Goal: Navigation & Orientation: Find specific page/section

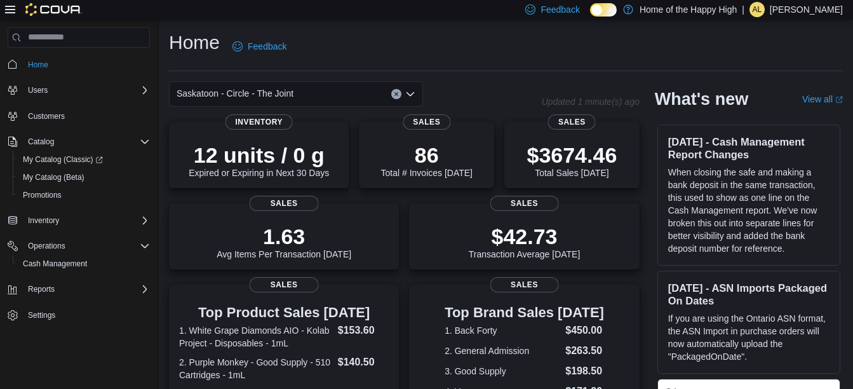
click at [415, 90] on icon "Open list of options" at bounding box center [410, 94] width 10 height 10
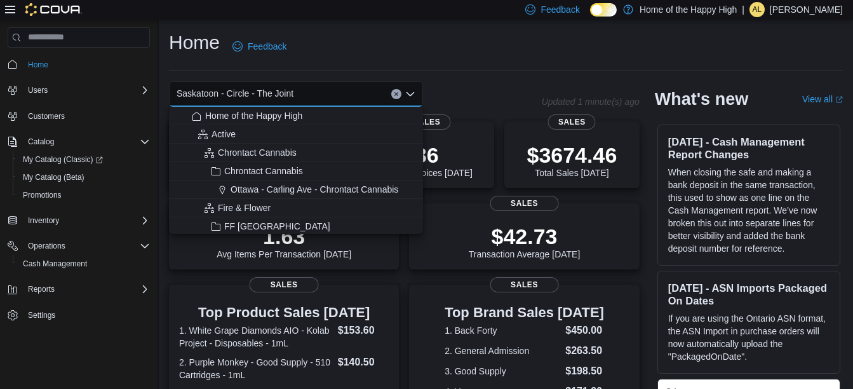
click at [255, 95] on span "Saskatoon - Circle - The Joint" at bounding box center [235, 93] width 117 height 15
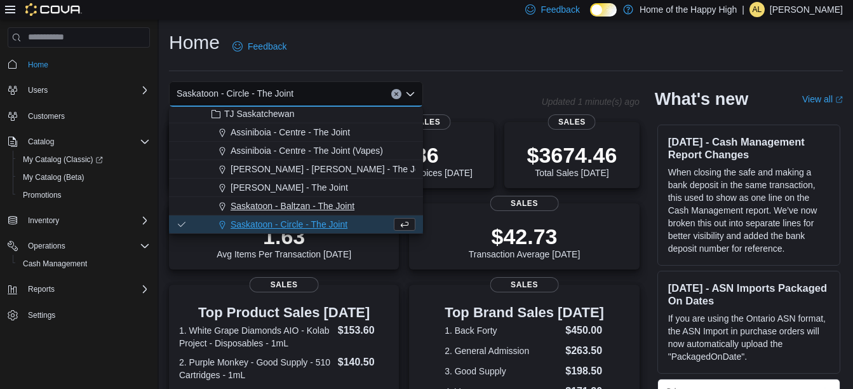
click at [280, 201] on span "Saskatoon - Baltzan - The Joint" at bounding box center [293, 205] width 124 height 13
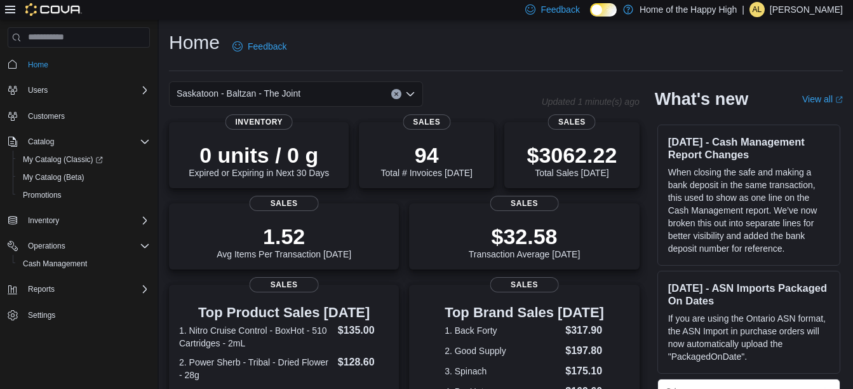
click at [412, 93] on icon "Open list of options" at bounding box center [410, 94] width 10 height 10
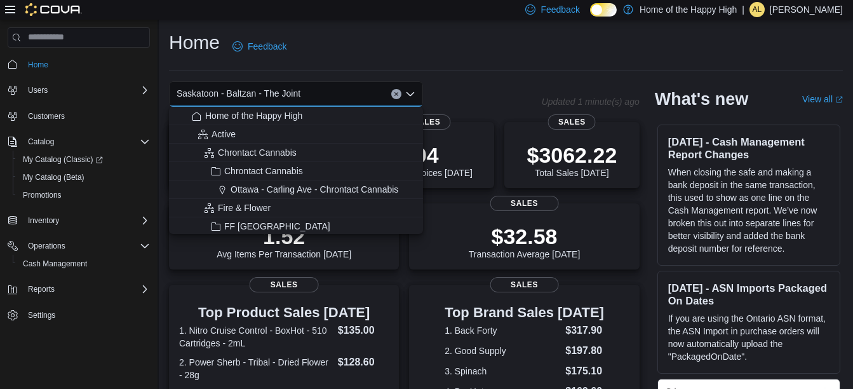
click at [267, 91] on span "Saskatoon - Baltzan - The Joint" at bounding box center [239, 93] width 124 height 15
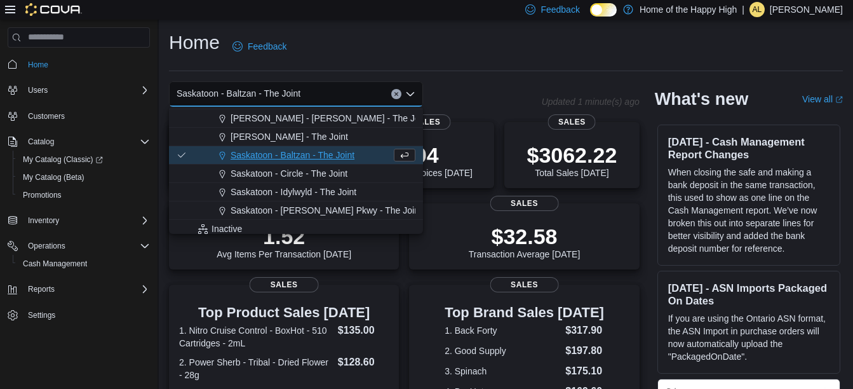
scroll to position [3063, 0]
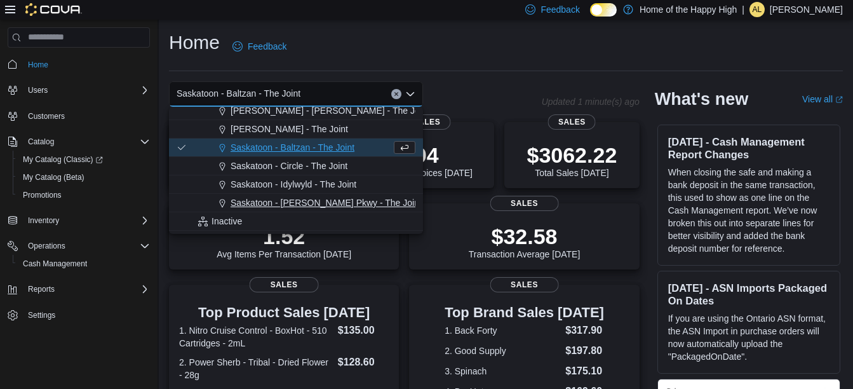
click at [282, 205] on span "Saskatoon - [PERSON_NAME] Pkwy - The Joint" at bounding box center [326, 202] width 191 height 13
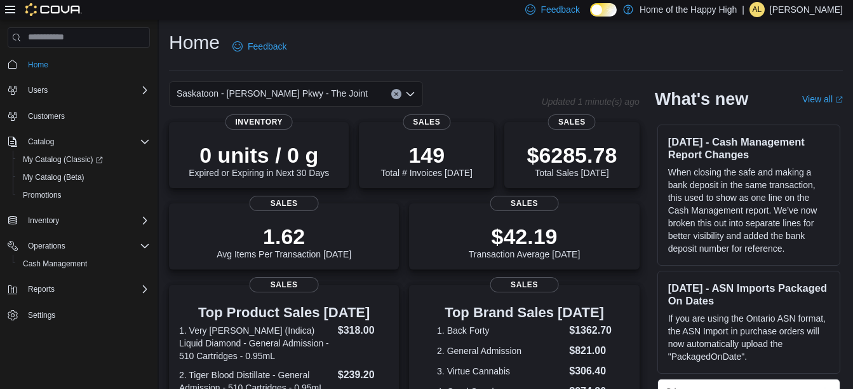
click at [411, 87] on div "Saskatoon - [PERSON_NAME] Pkwy - The Joint" at bounding box center [296, 93] width 254 height 25
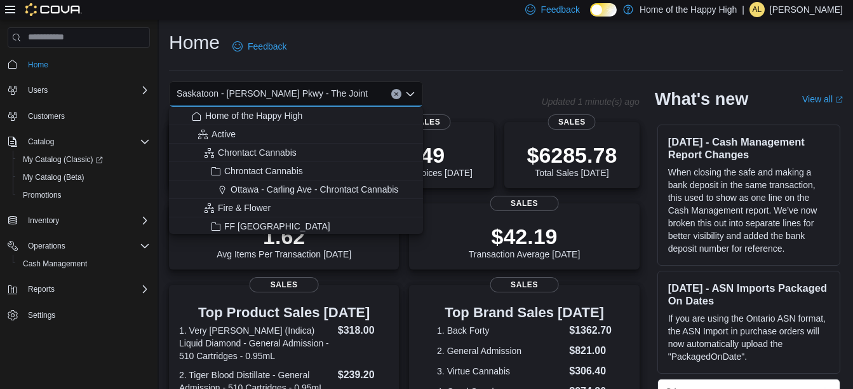
click at [243, 90] on span "Saskatoon - [PERSON_NAME] Pkwy - The Joint" at bounding box center [272, 93] width 191 height 15
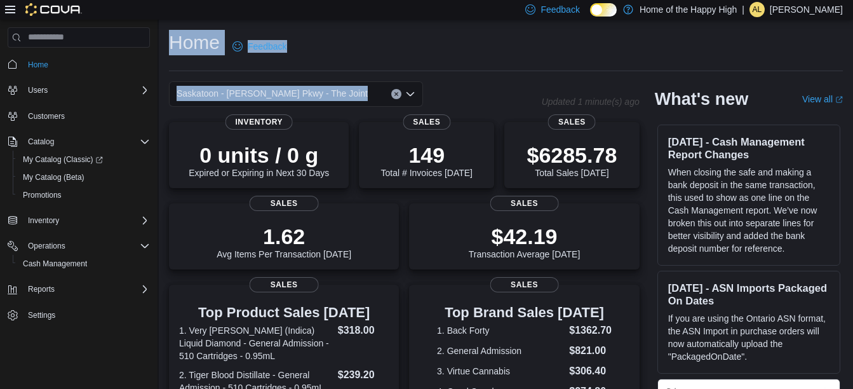
drag, startPoint x: 475, startPoint y: 67, endPoint x: 414, endPoint y: 97, distance: 68.5
click at [414, 97] on icon "Open list of options" at bounding box center [410, 94] width 10 height 10
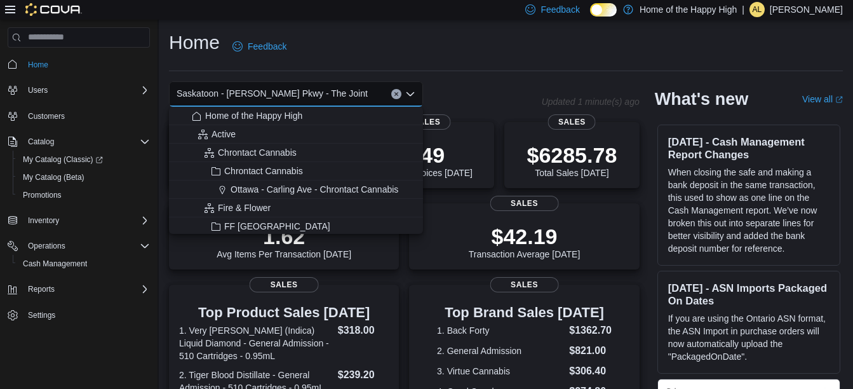
click at [274, 88] on span "Saskatoon - [PERSON_NAME] Pkwy - The Joint" at bounding box center [272, 93] width 191 height 15
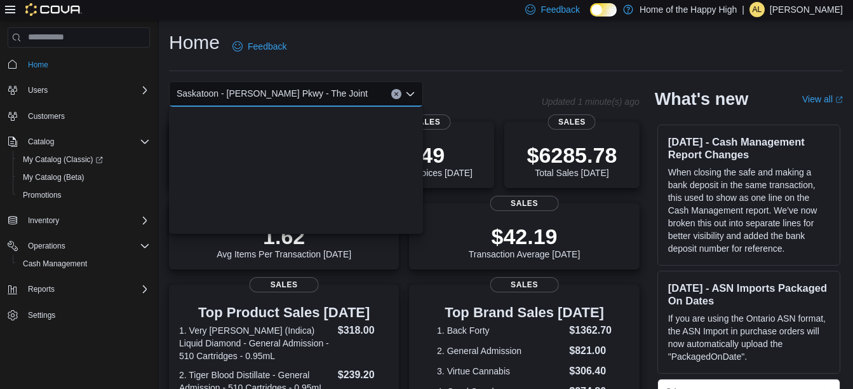
scroll to position [3041, 0]
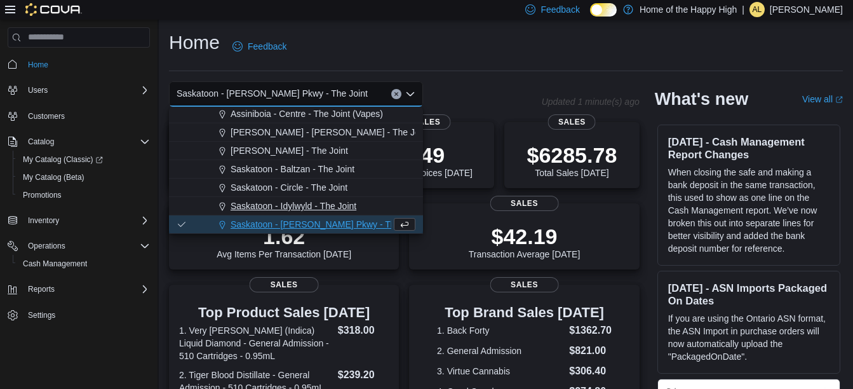
click at [295, 198] on button "Saskatoon - Idylwyld - The Joint" at bounding box center [296, 206] width 254 height 18
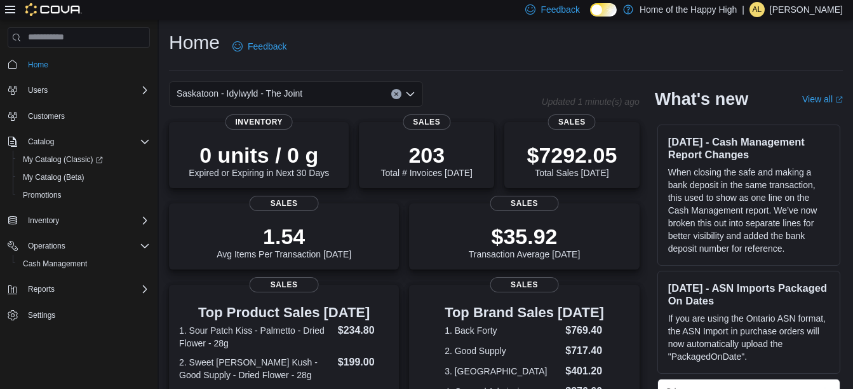
click at [415, 96] on div "Saskatoon - Idylwyld - The Joint" at bounding box center [296, 93] width 254 height 25
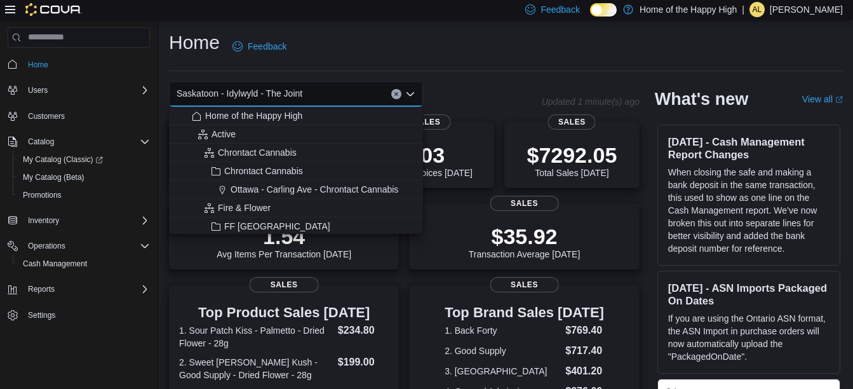
click at [255, 93] on span "Saskatoon - Idylwyld - The Joint" at bounding box center [240, 93] width 126 height 15
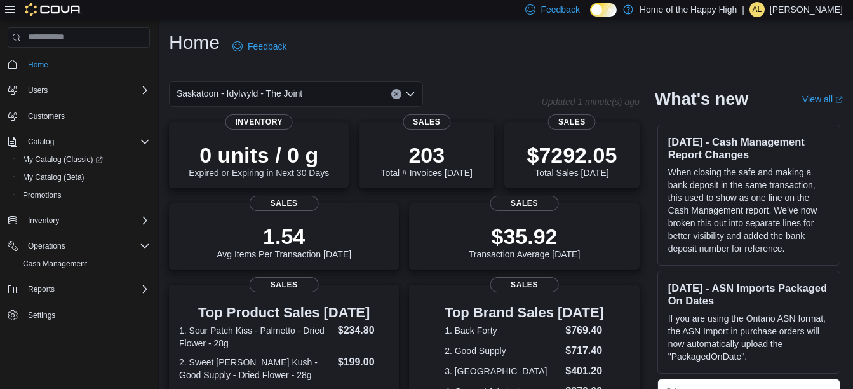
click at [486, 86] on div "Saskatoon - Idylwyld - The Joint" at bounding box center [355, 93] width 373 height 25
click at [417, 92] on div "Saskatoon - Idylwyld - The Joint" at bounding box center [296, 93] width 254 height 25
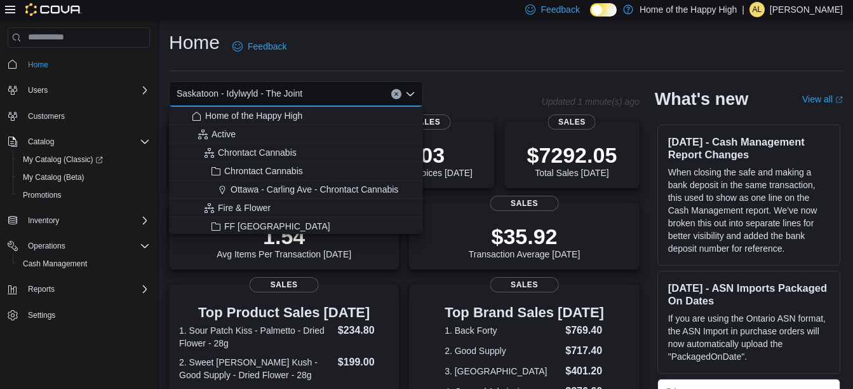
click at [228, 100] on span "Saskatoon - Idylwyld - The Joint" at bounding box center [240, 93] width 126 height 15
click at [237, 97] on span "Saskatoon - Idylwyld - The Joint" at bounding box center [240, 93] width 126 height 15
click at [252, 91] on span "Saskatoon - Idylwyld - The Joint" at bounding box center [240, 93] width 126 height 15
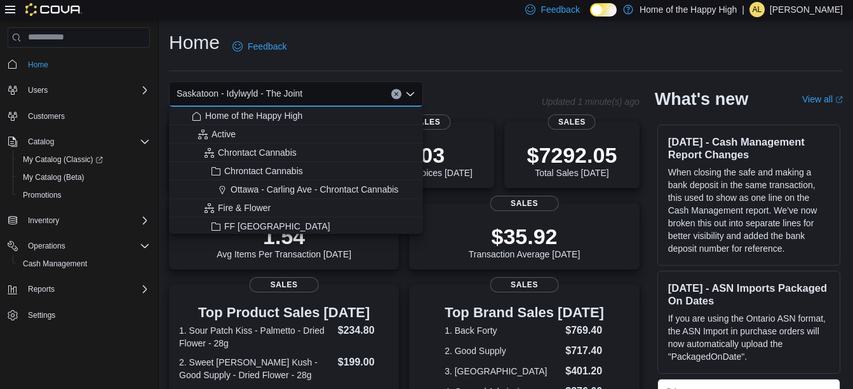
click at [459, 74] on div "Home Feedback Saskatoon - Idylwyld - The Joint Combo box. Selected. Saskatoon -…" at bounding box center [506, 394] width 694 height 749
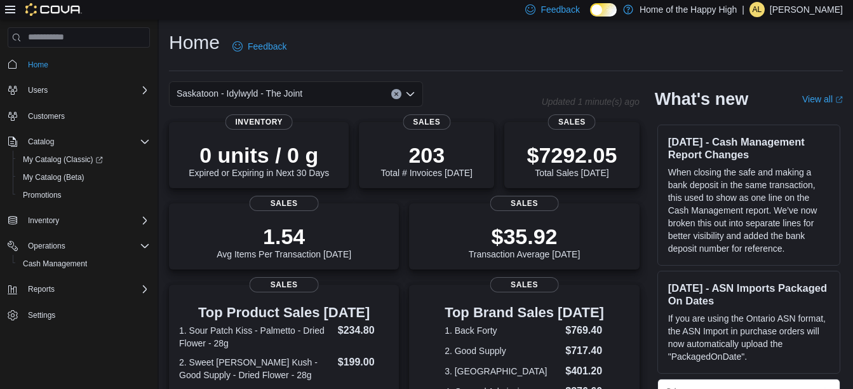
click at [412, 92] on icon "Open list of options" at bounding box center [410, 94] width 10 height 10
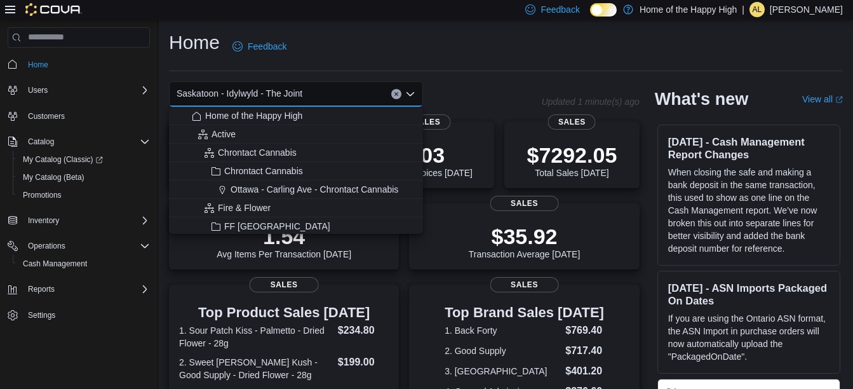
click at [250, 88] on span "Saskatoon - Idylwyld - The Joint" at bounding box center [240, 93] width 126 height 15
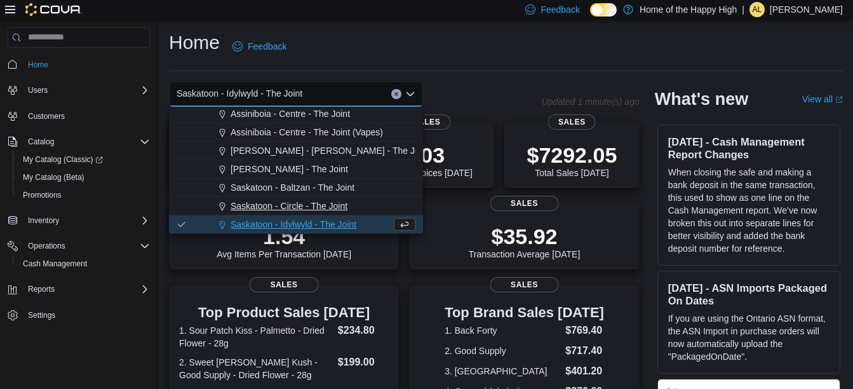
click at [290, 208] on span "Saskatoon - Circle - The Joint" at bounding box center [289, 205] width 117 height 13
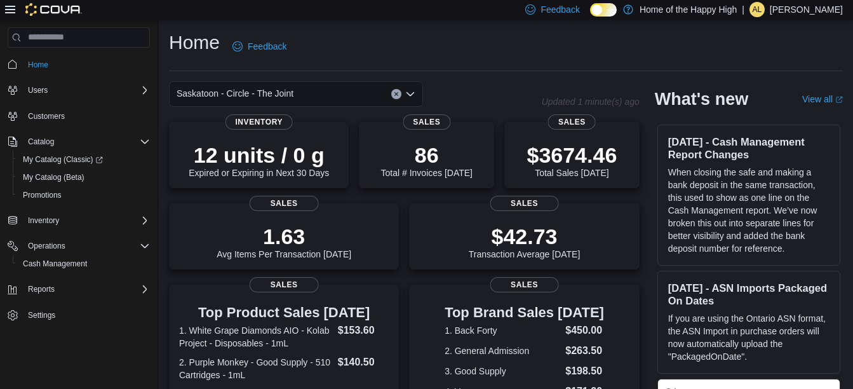
click at [802, 11] on p "[PERSON_NAME]" at bounding box center [806, 9] width 73 height 15
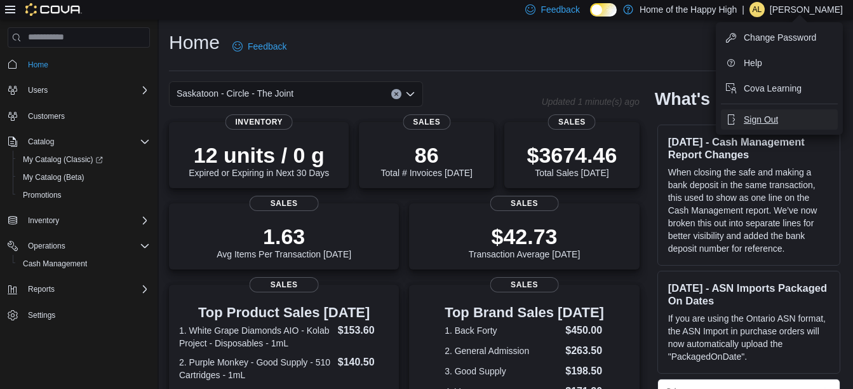
click at [767, 116] on span "Sign Out" at bounding box center [761, 119] width 34 height 13
